Goal: Complete application form

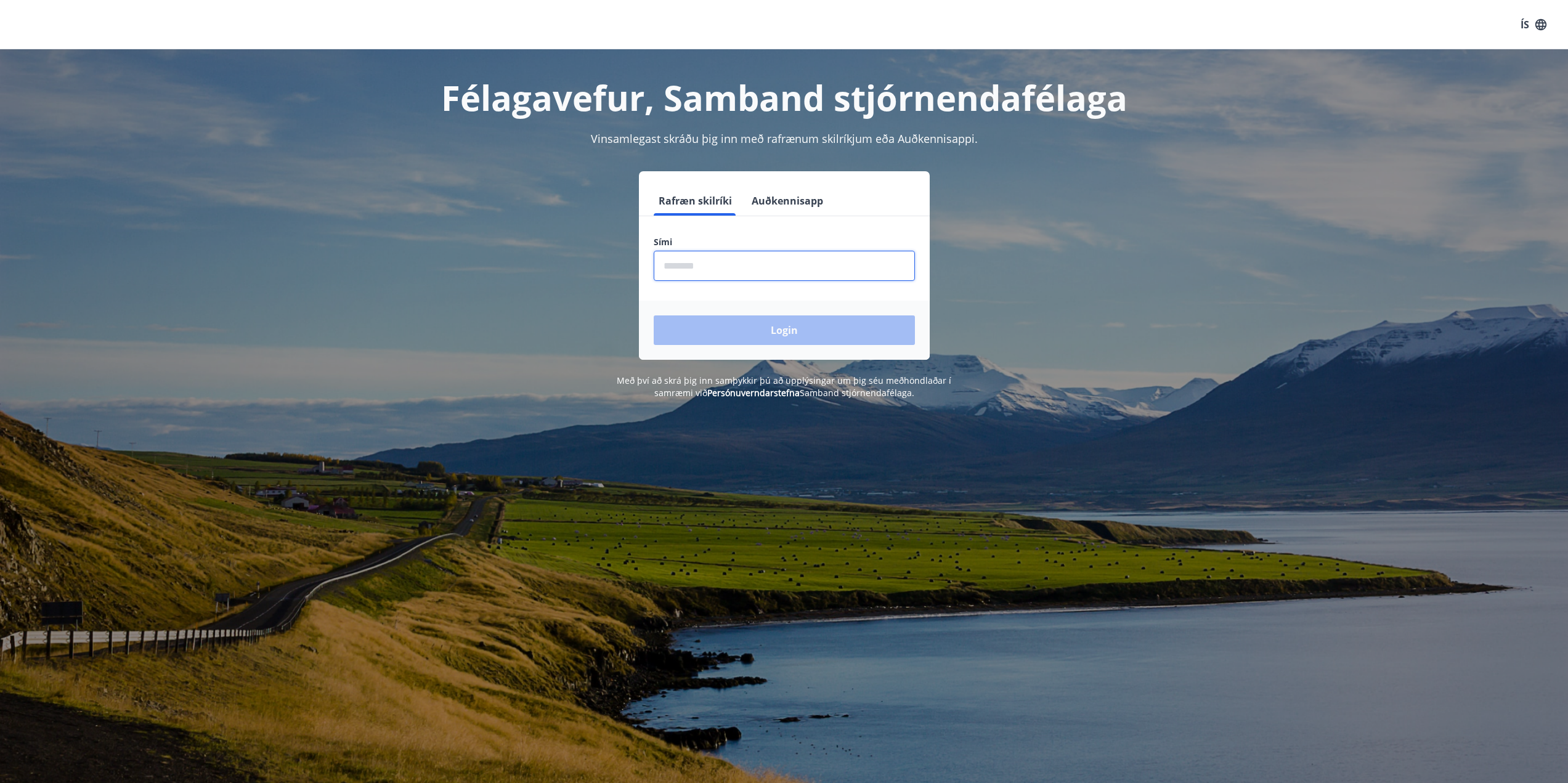
click at [718, 263] on input "phone" at bounding box center [784, 266] width 261 height 30
type input "********"
click at [653, 315] on button "Login" at bounding box center [784, 330] width 261 height 29
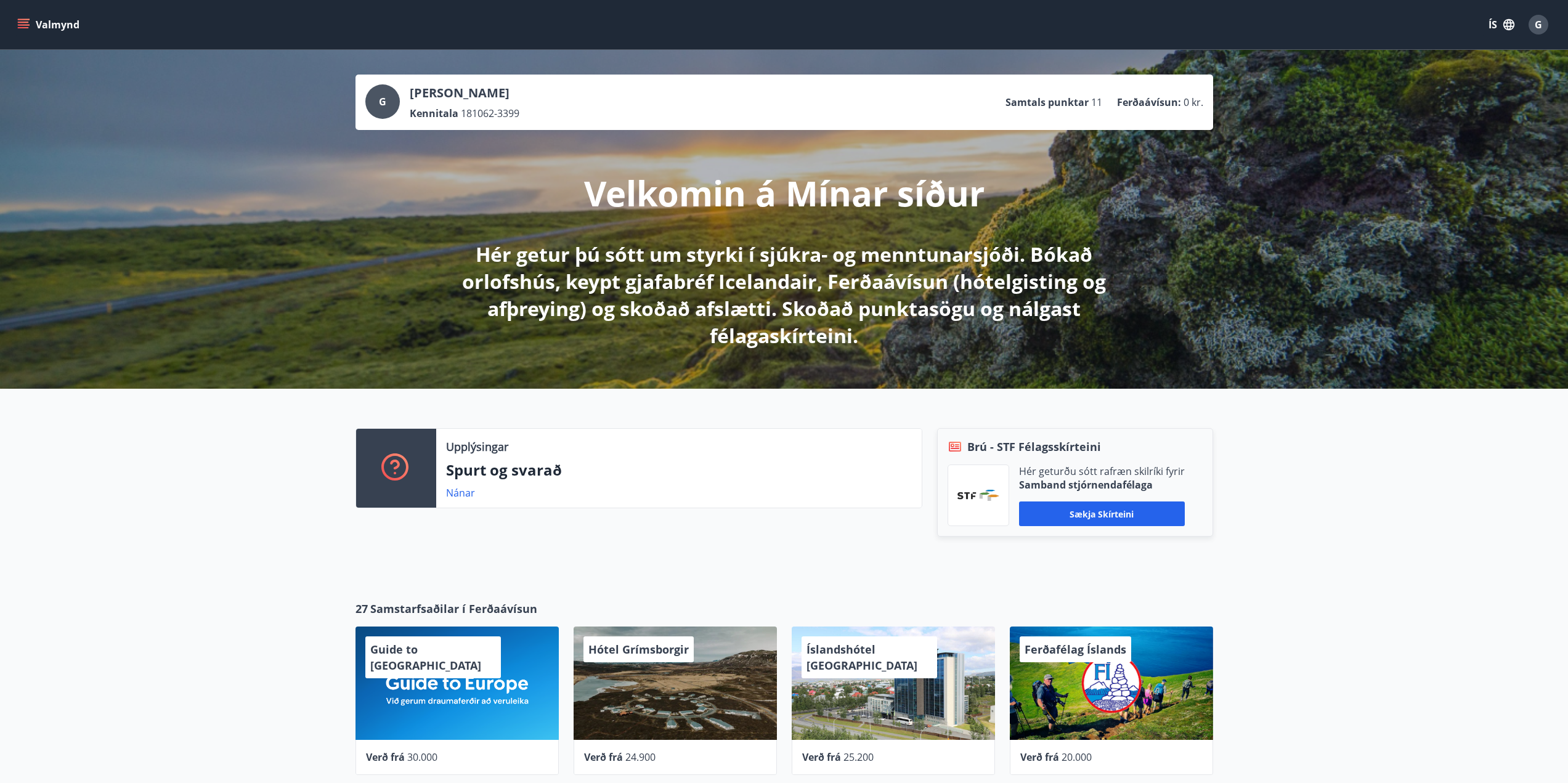
click at [21, 27] on icon "menu" at bounding box center [24, 28] width 11 height 1
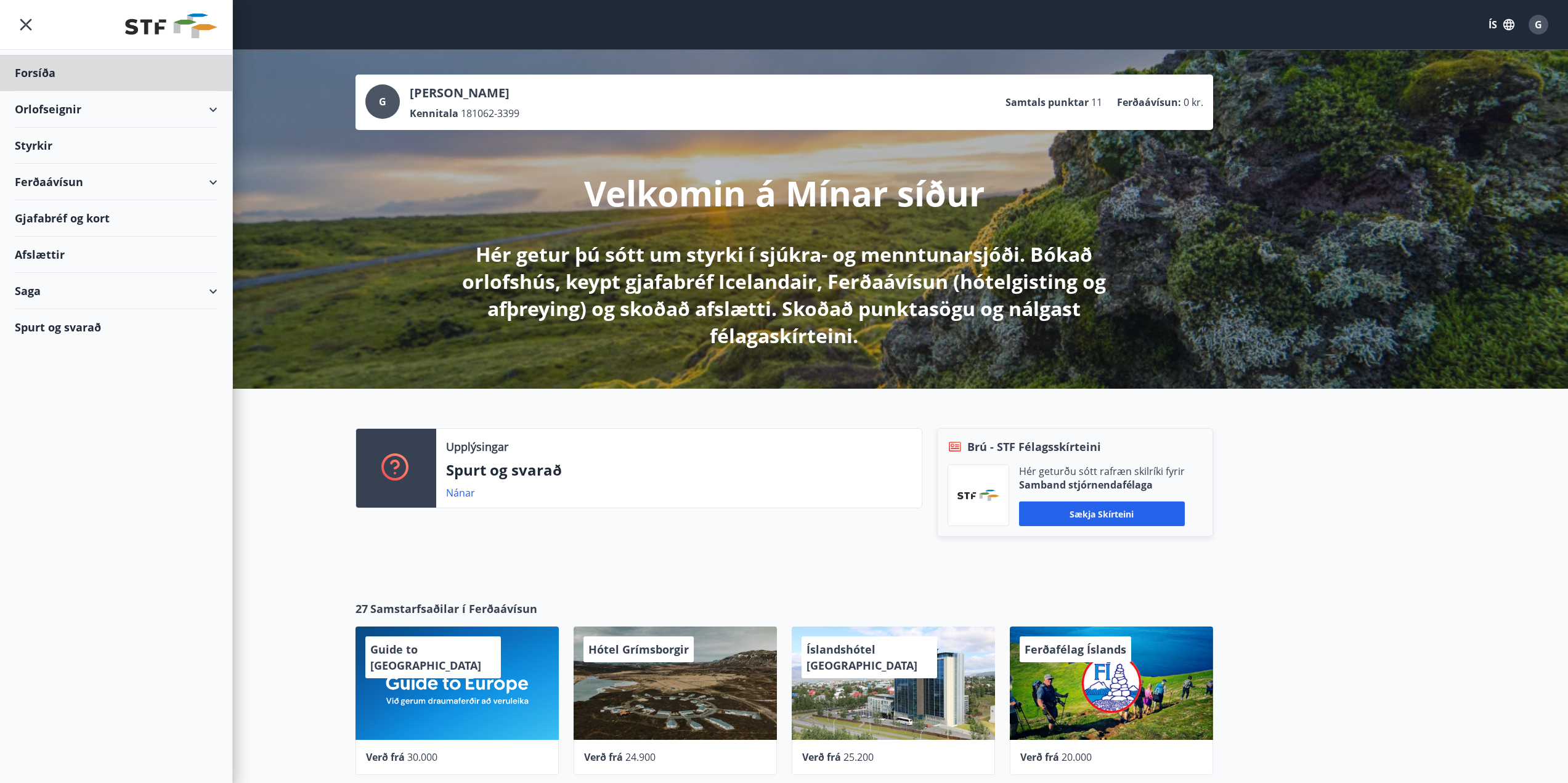
click at [36, 143] on div "Styrkir" at bounding box center [116, 146] width 203 height 36
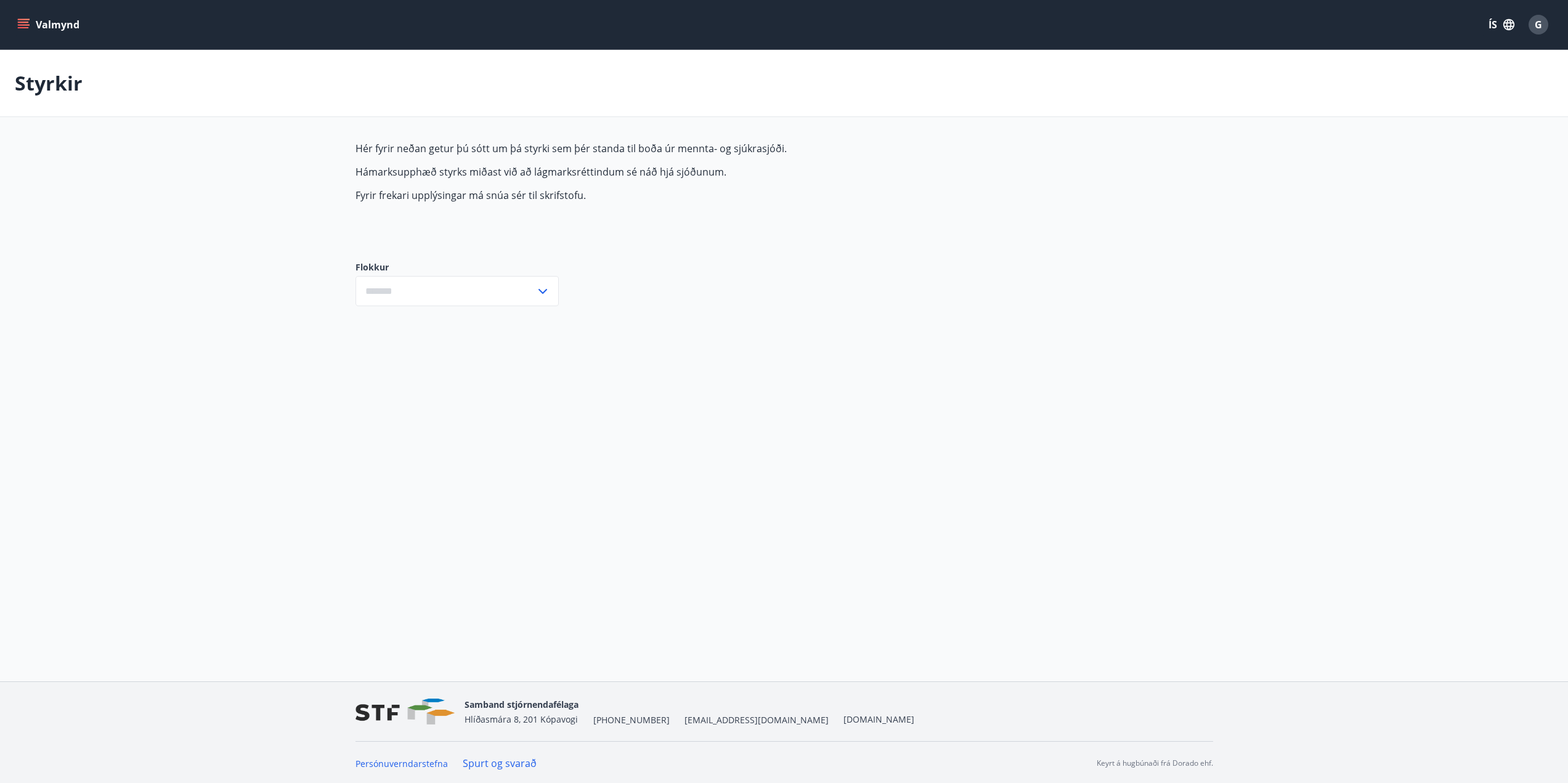
type input "***"
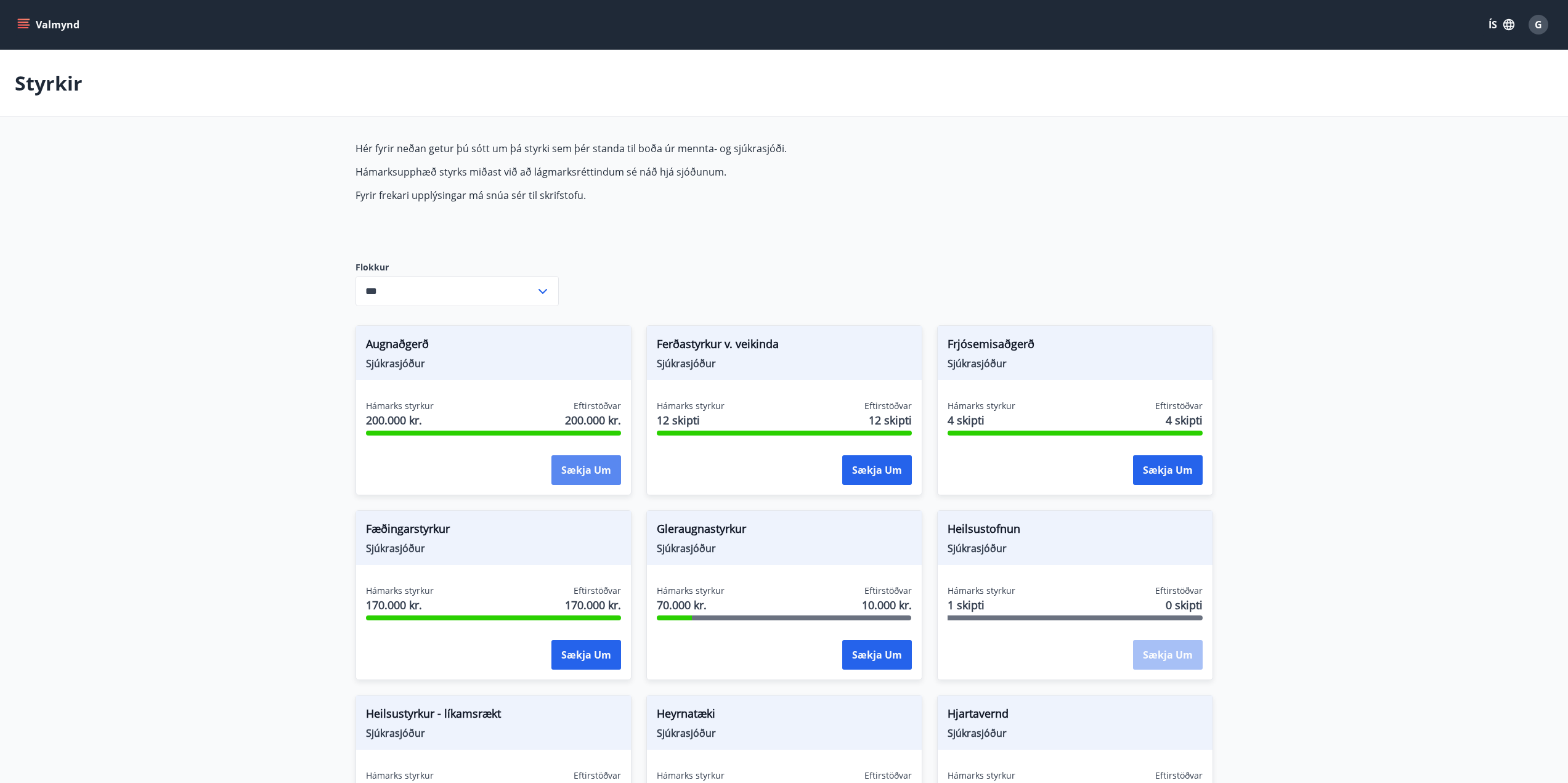
click at [588, 467] on button "Sækja um" at bounding box center [586, 470] width 69 height 29
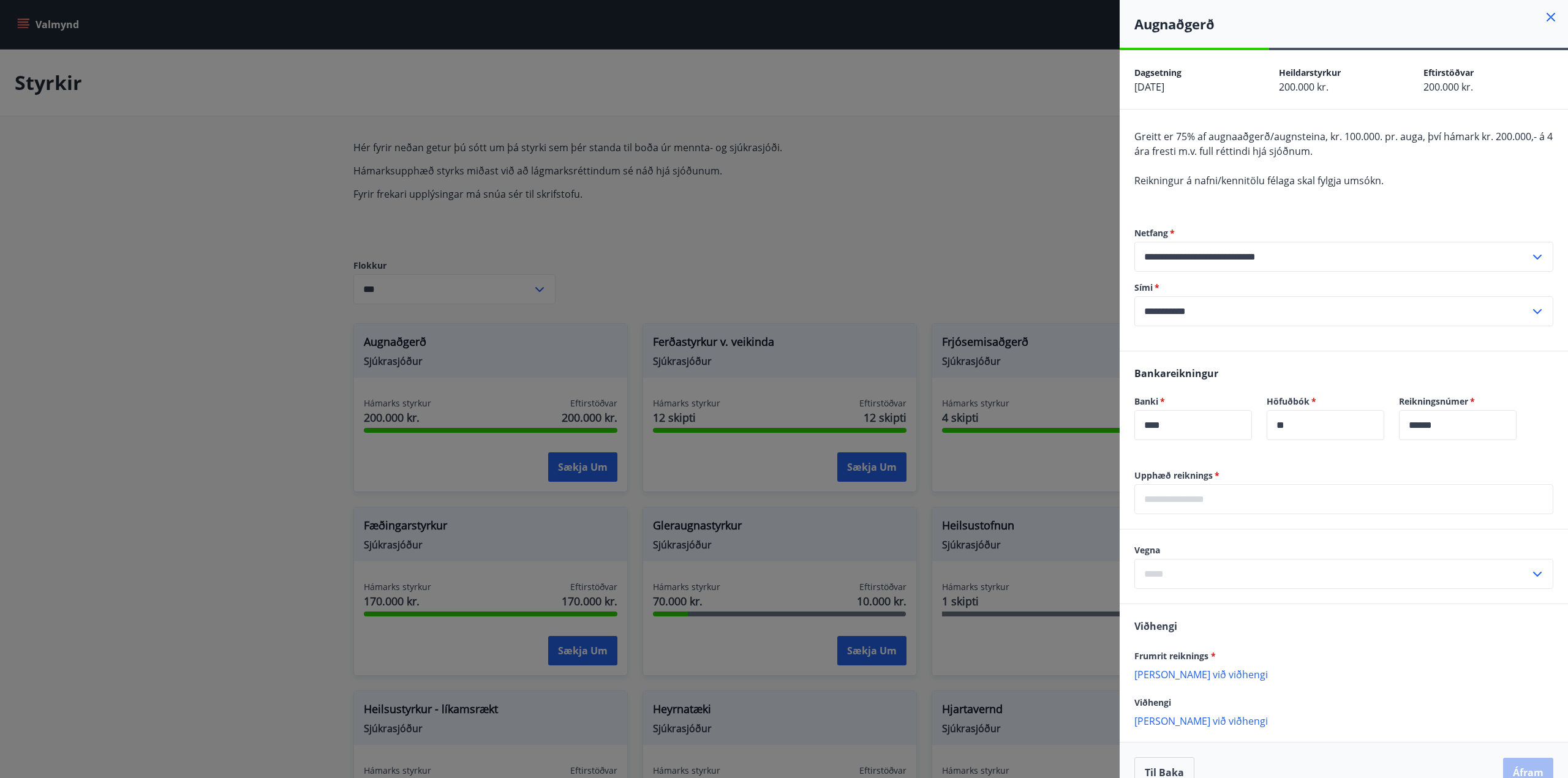
click at [801, 388] on div at bounding box center [784, 389] width 1568 height 778
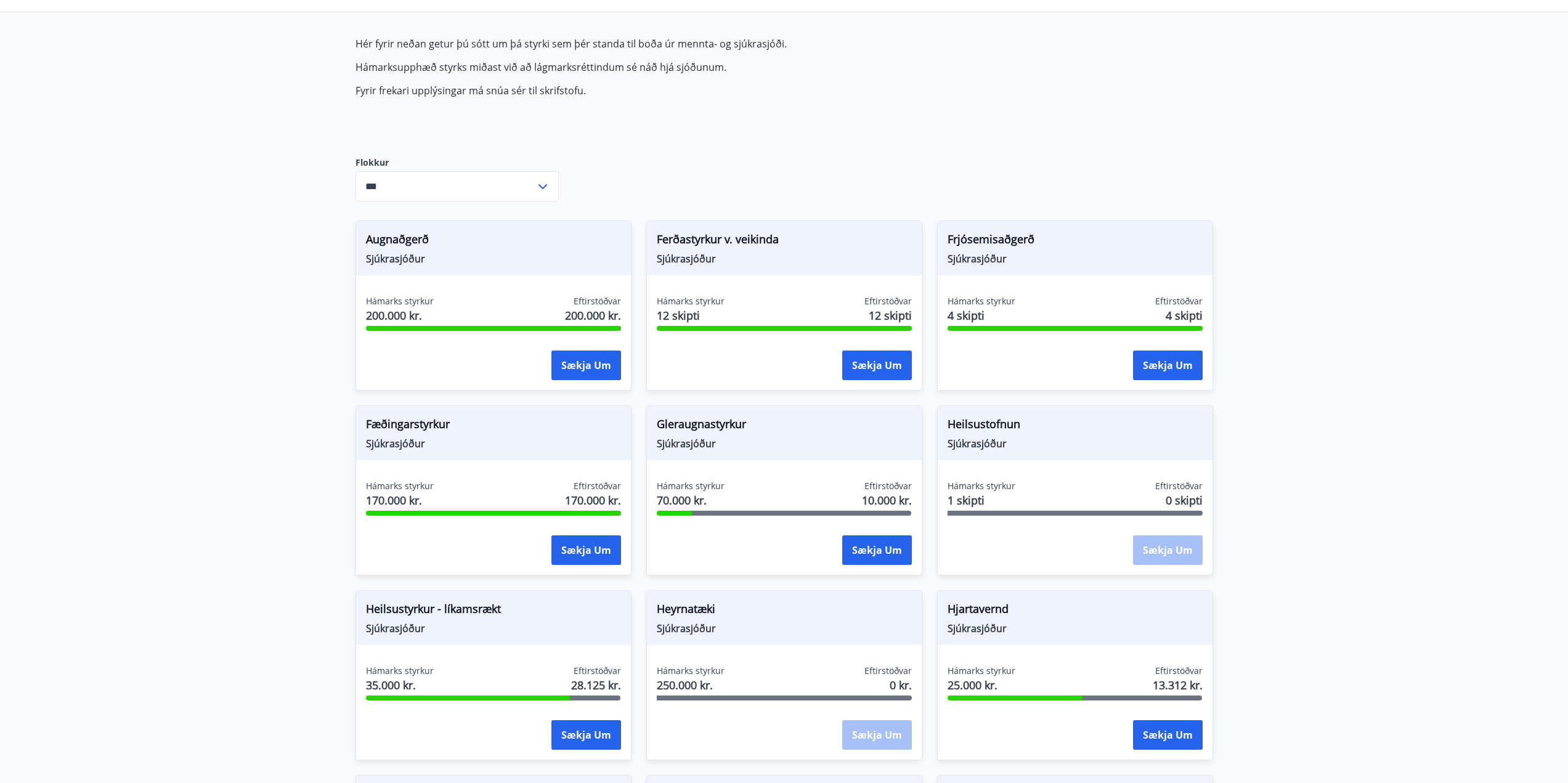
scroll to position [123, 0]
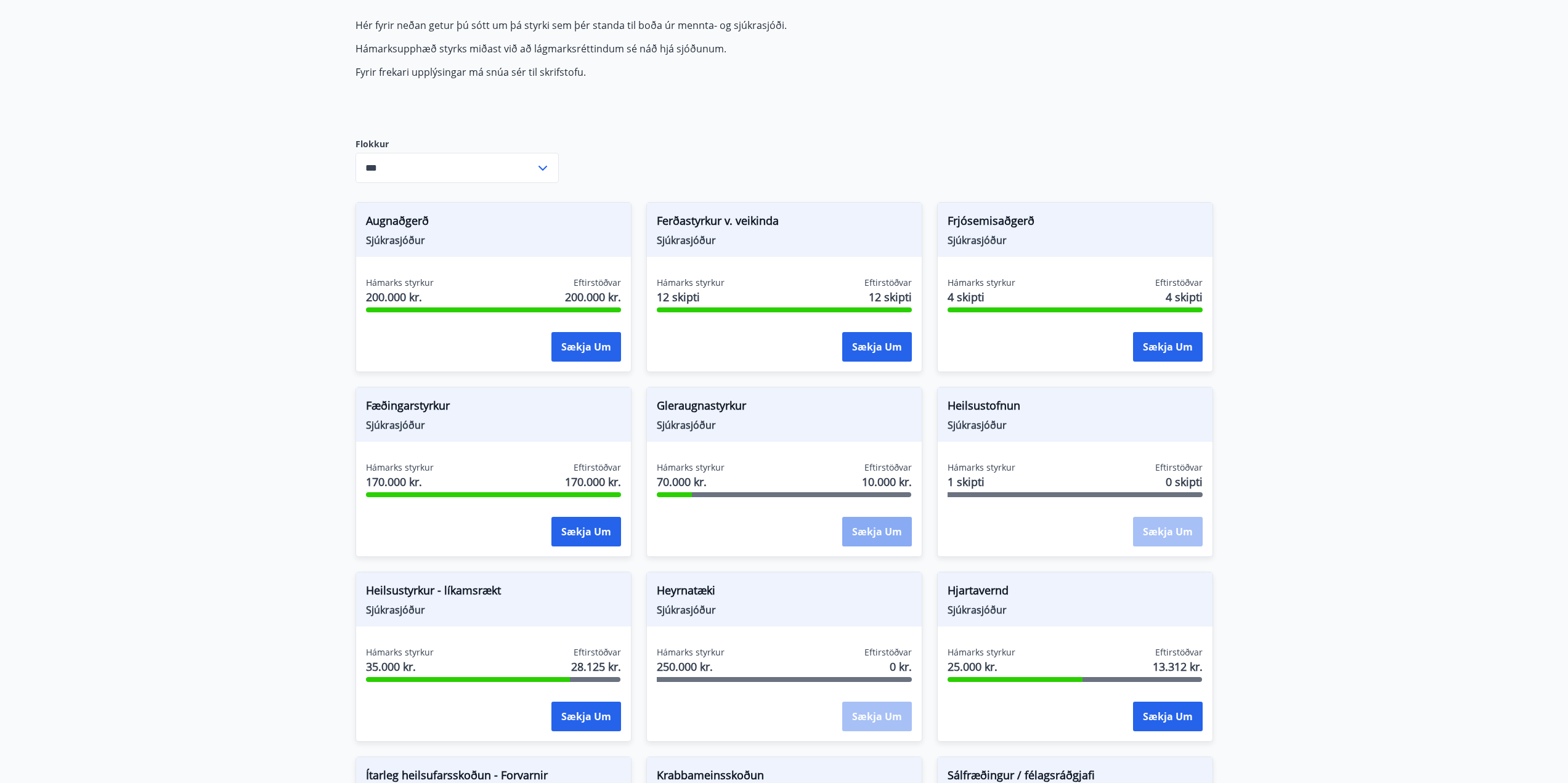
click at [867, 527] on button "Sækja um" at bounding box center [877, 532] width 69 height 29
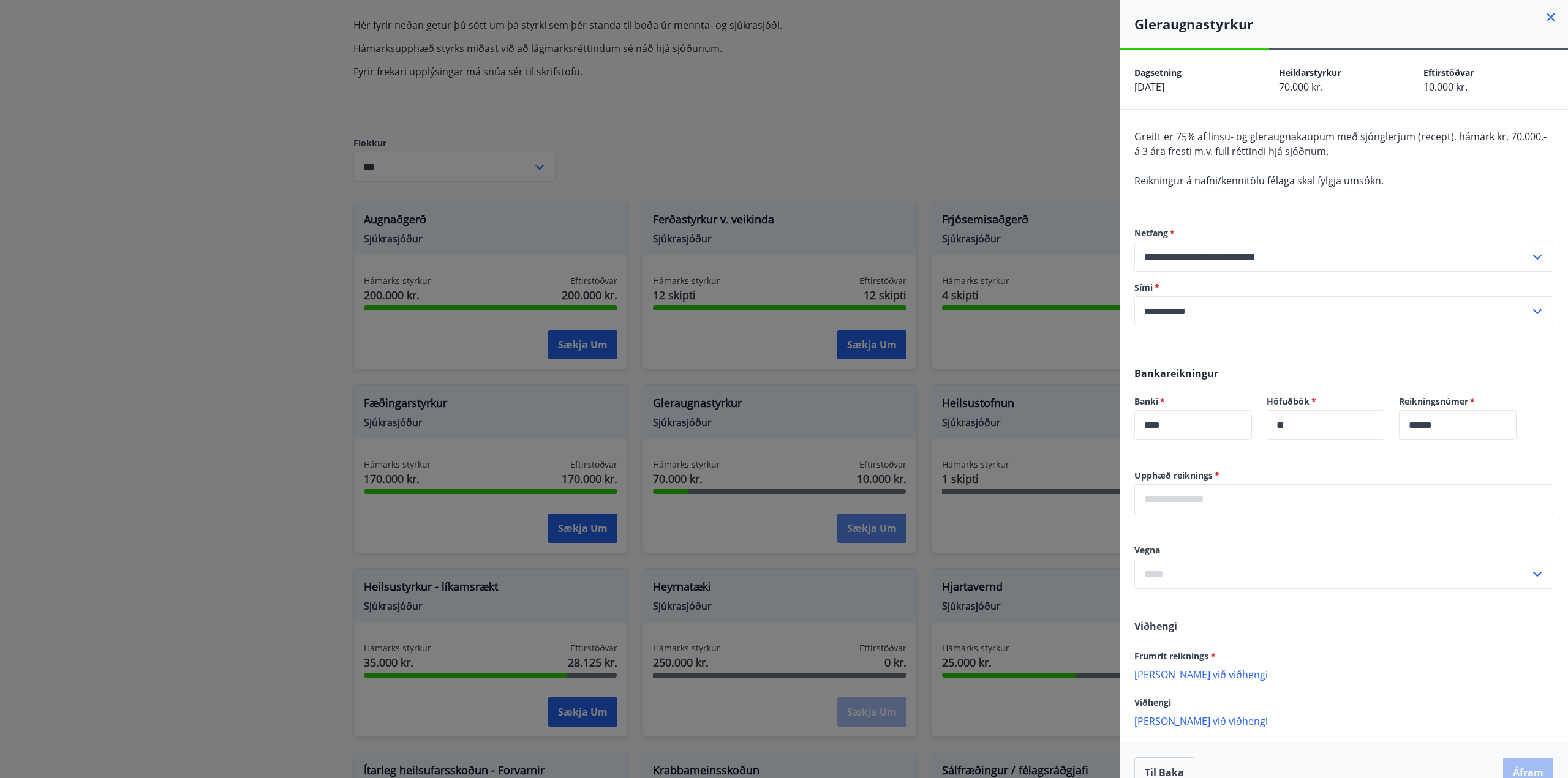
click at [862, 523] on div at bounding box center [784, 389] width 1568 height 778
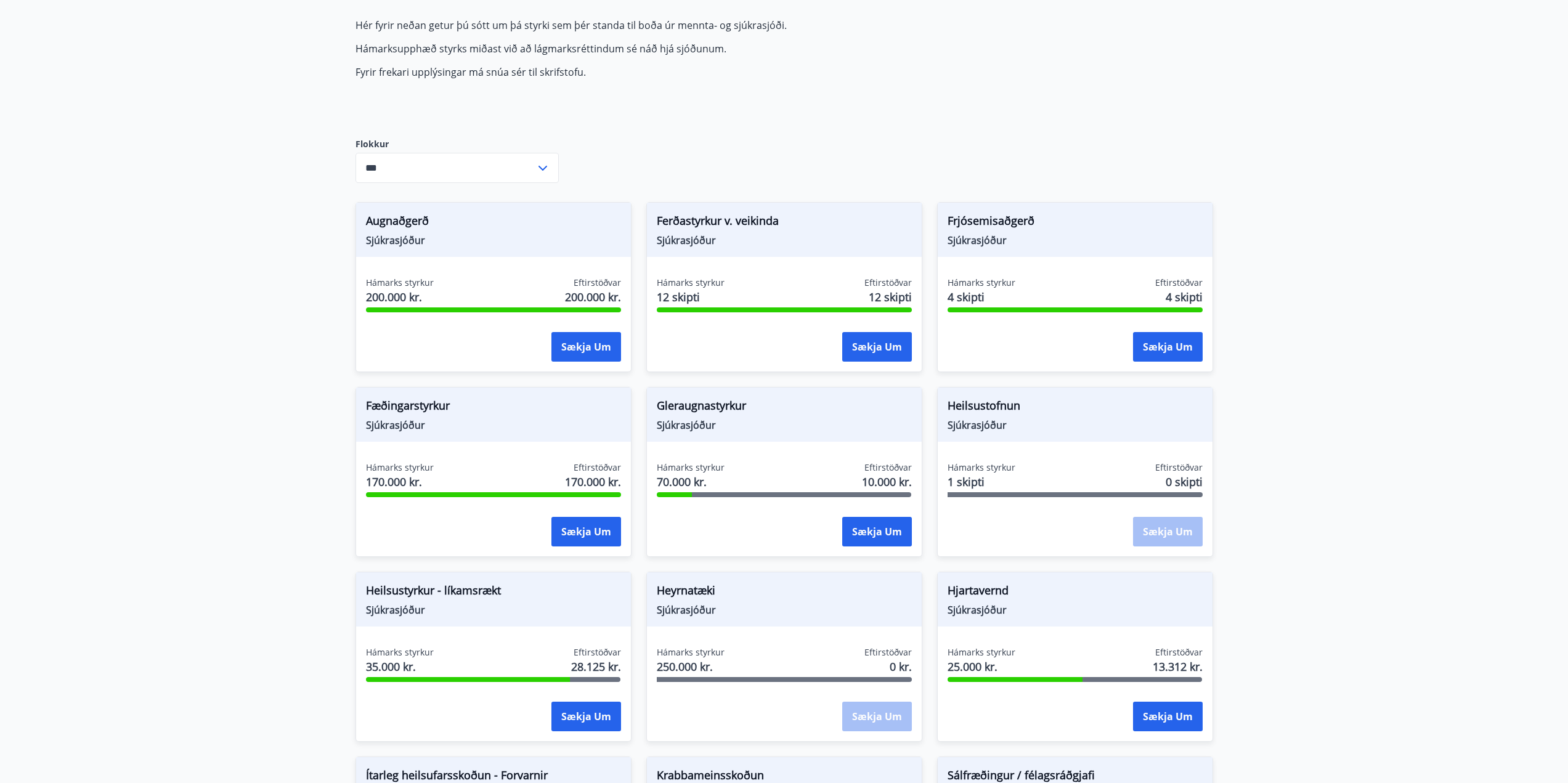
scroll to position [185, 0]
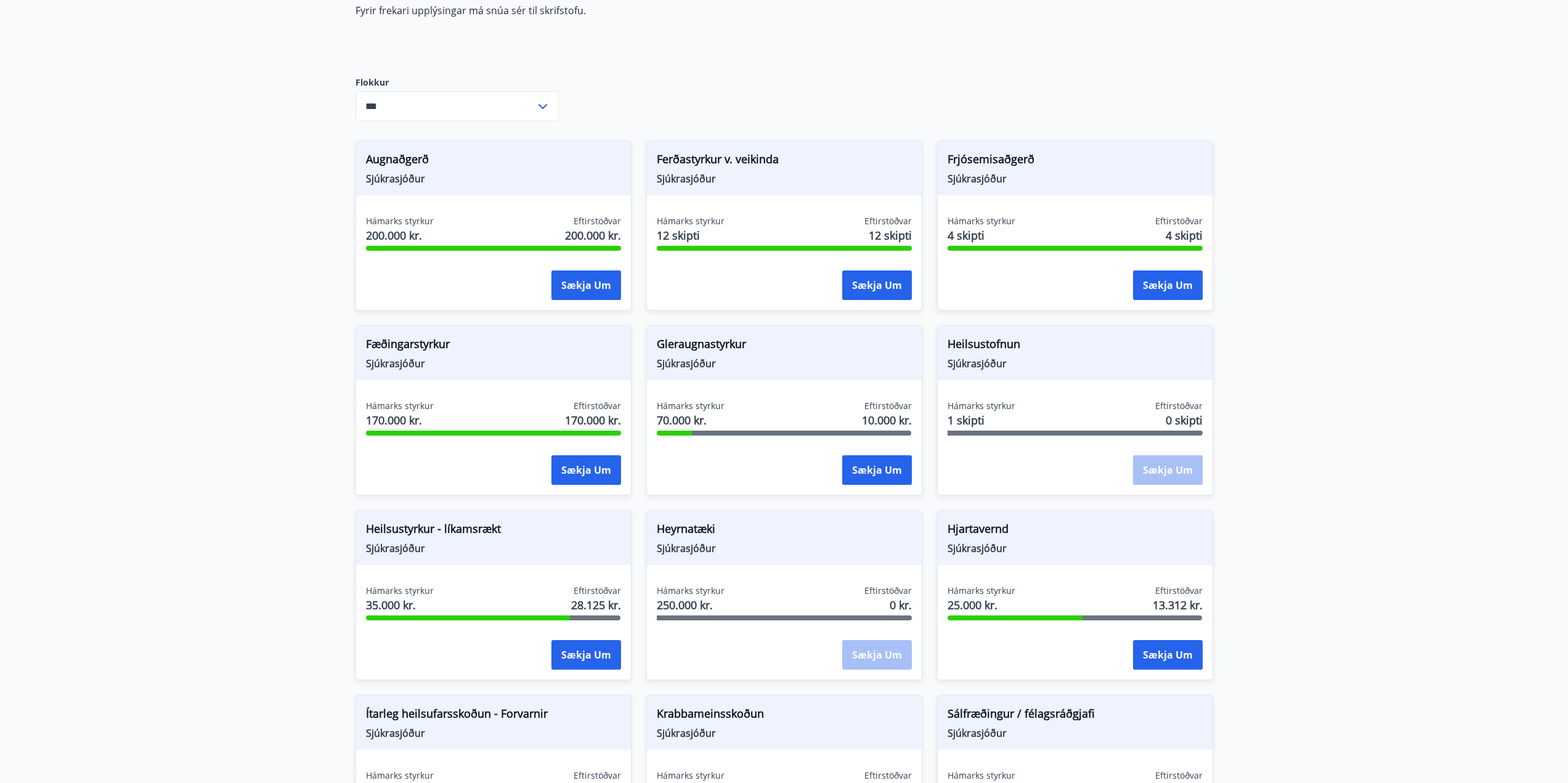
click at [962, 422] on span "1 skipti" at bounding box center [981, 420] width 68 height 16
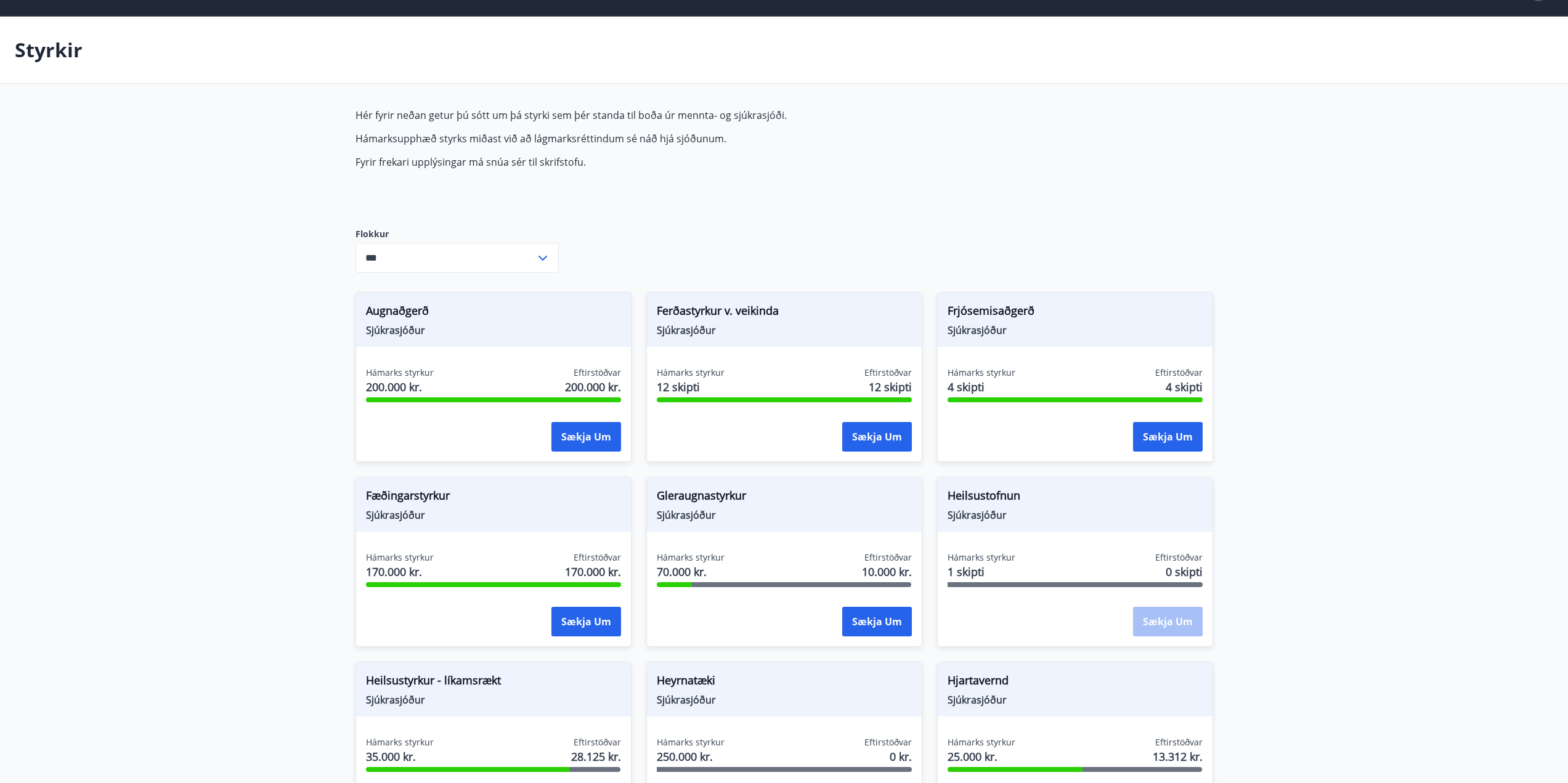
scroll to position [16, 0]
